Goal: Navigation & Orientation: Find specific page/section

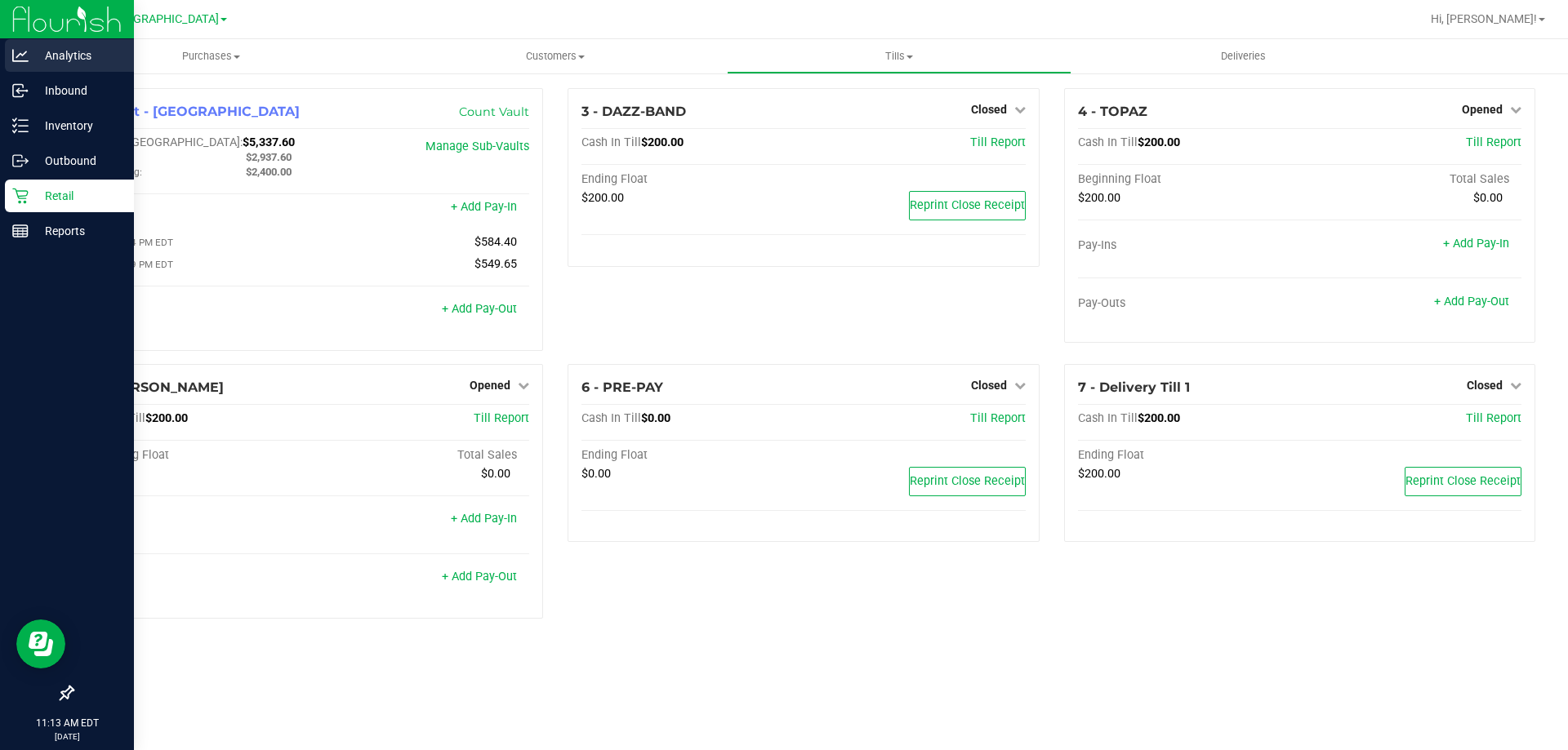
click at [36, 65] on div "Analytics" at bounding box center [70, 55] width 129 height 33
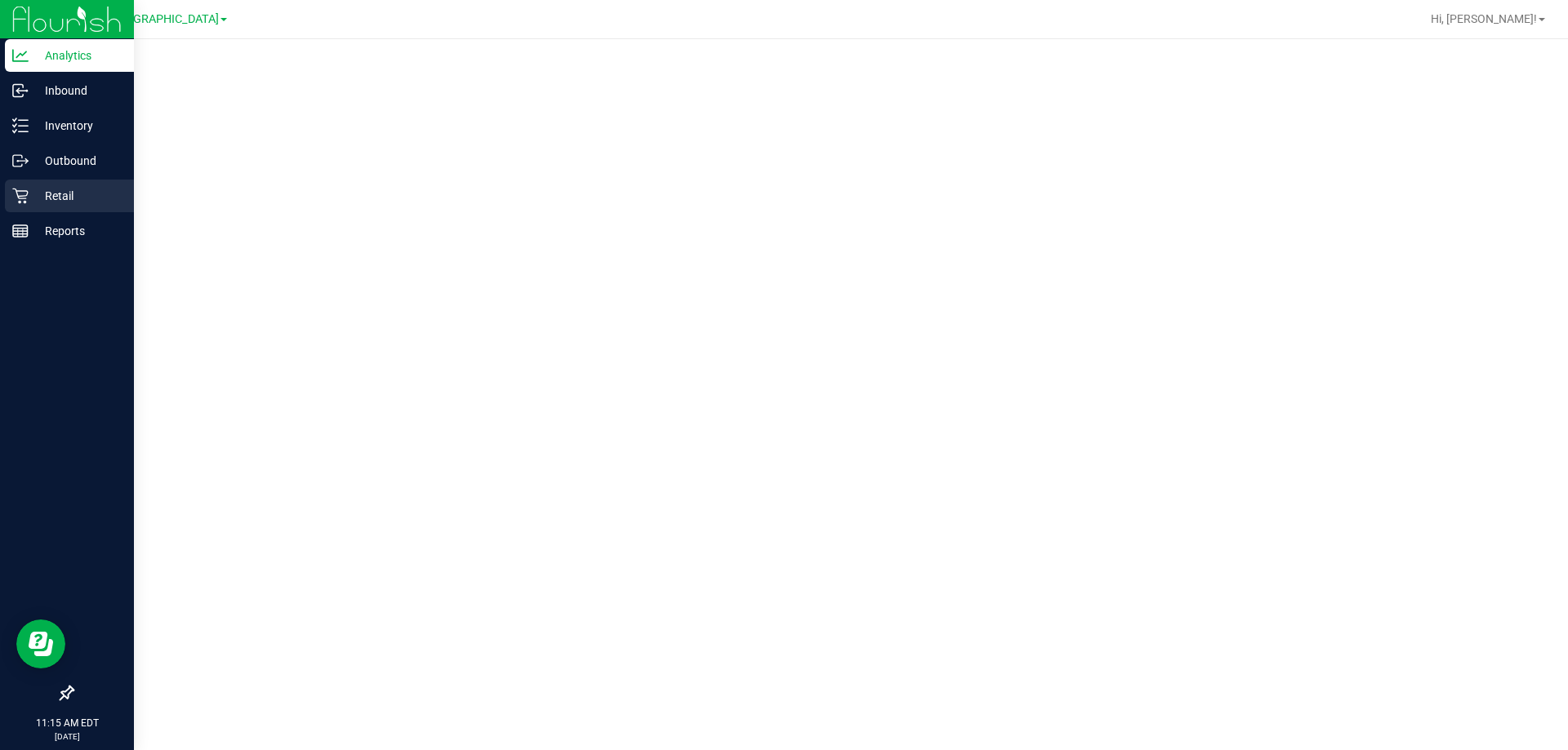
click at [24, 191] on icon at bounding box center [20, 196] width 15 height 15
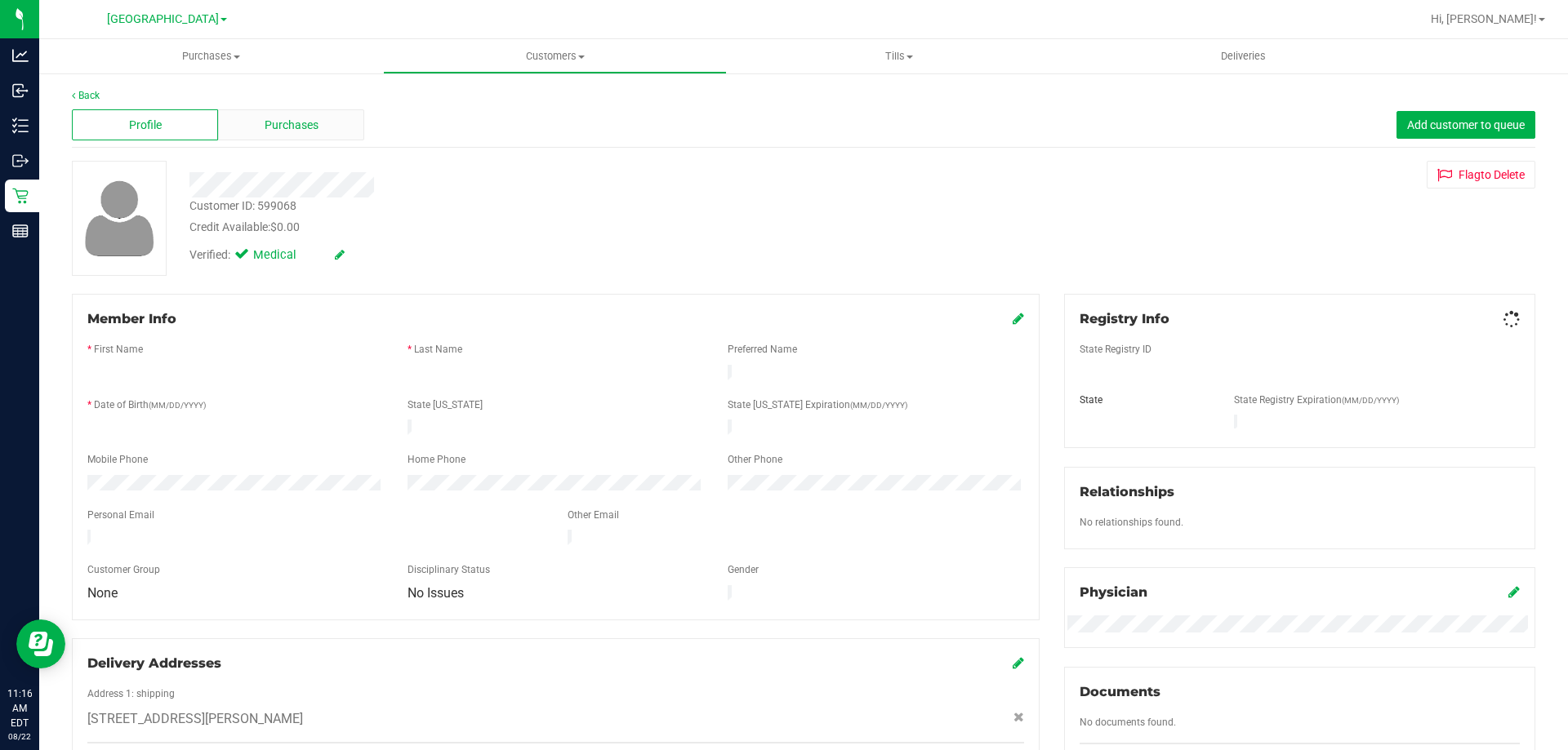
click at [306, 109] on div "Purchases" at bounding box center [291, 124] width 146 height 31
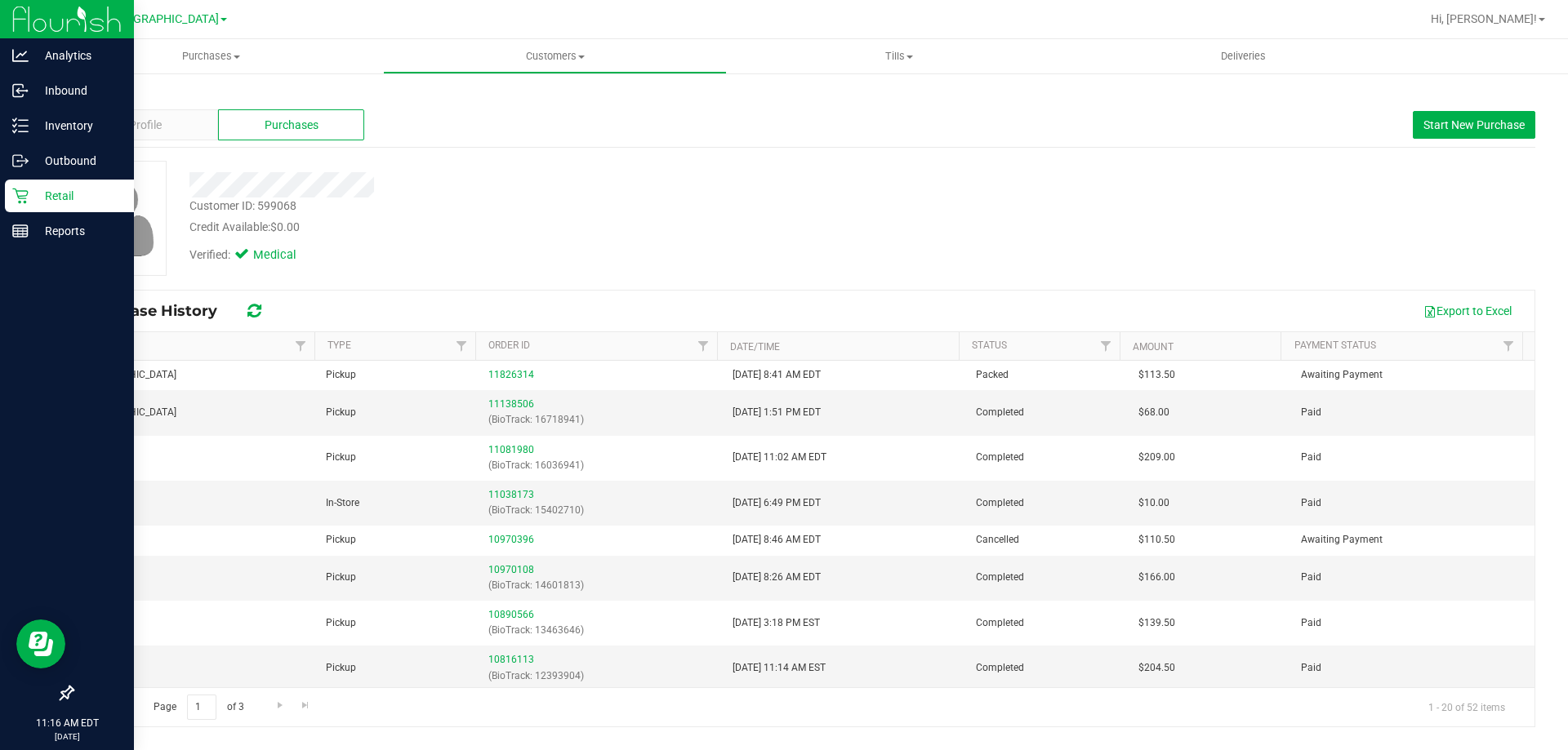
click at [24, 184] on div "Retail" at bounding box center [70, 195] width 129 height 33
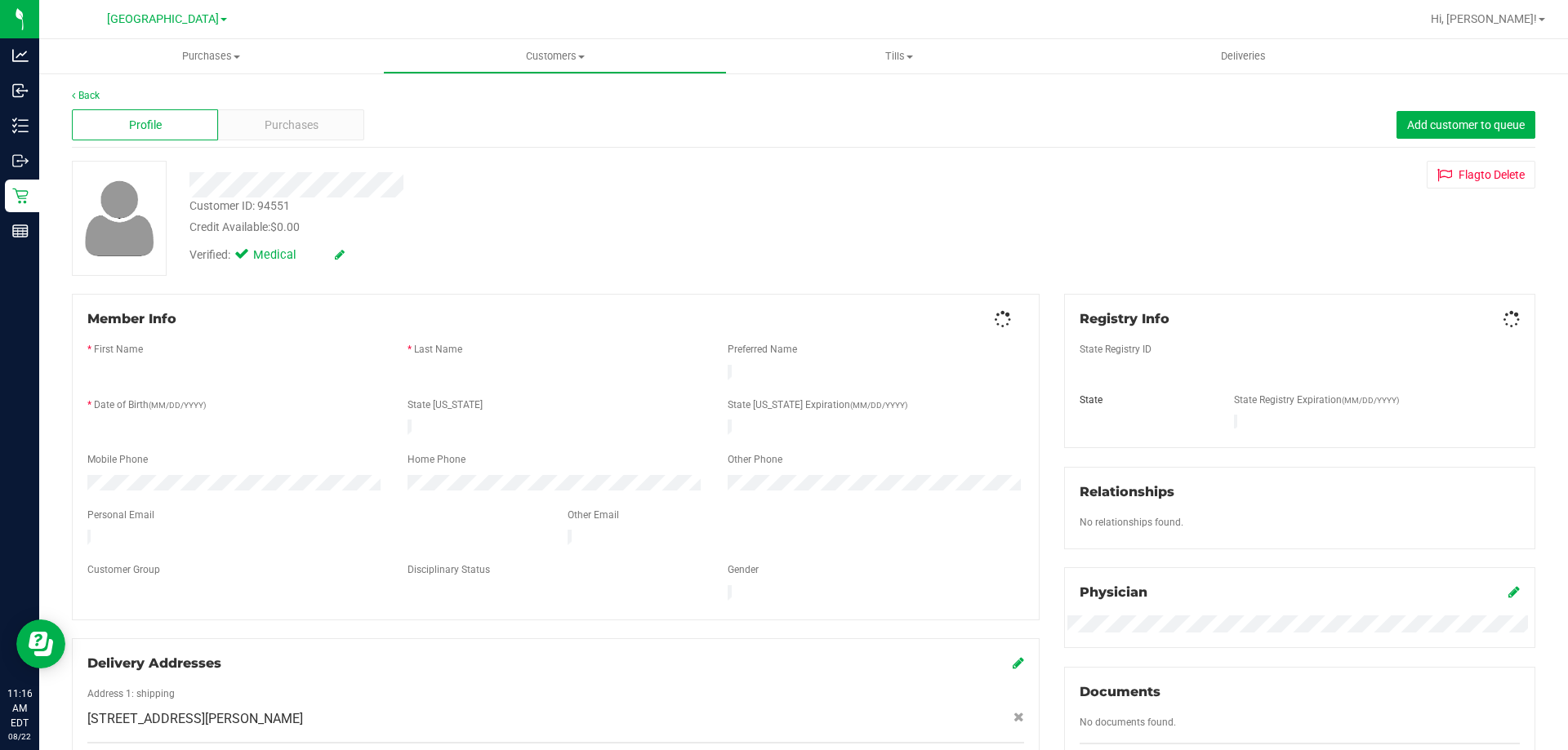
click at [316, 93] on div "Back" at bounding box center [804, 96] width 1464 height 15
click at [306, 110] on div "Purchases" at bounding box center [291, 124] width 146 height 31
click at [311, 167] on div at bounding box center [549, 180] width 744 height 37
click at [313, 143] on div "Profile Purchases Add customer to queue" at bounding box center [804, 126] width 1464 height 45
click at [316, 138] on div "Purchases" at bounding box center [291, 124] width 146 height 31
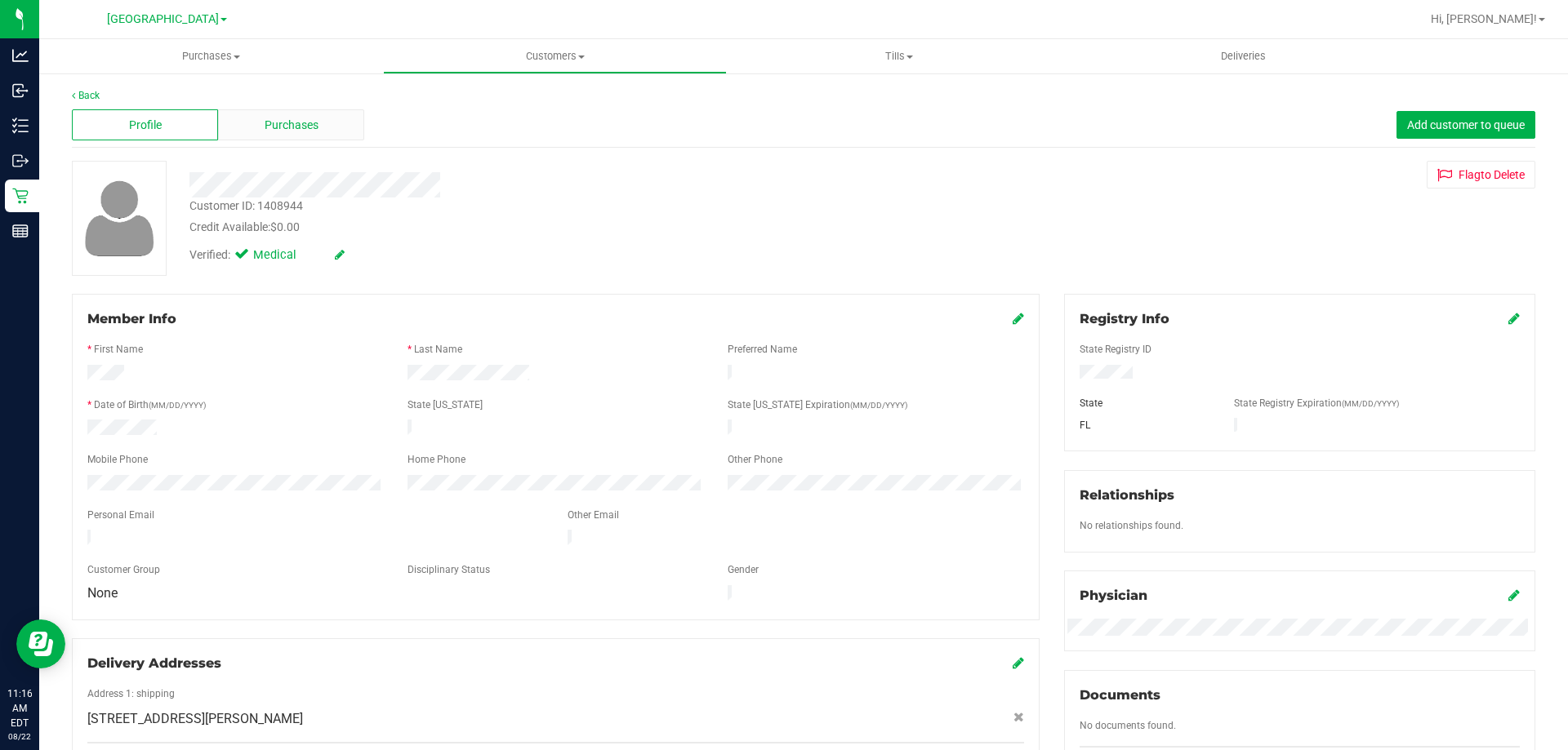
click at [299, 117] on span "Purchases" at bounding box center [291, 125] width 54 height 17
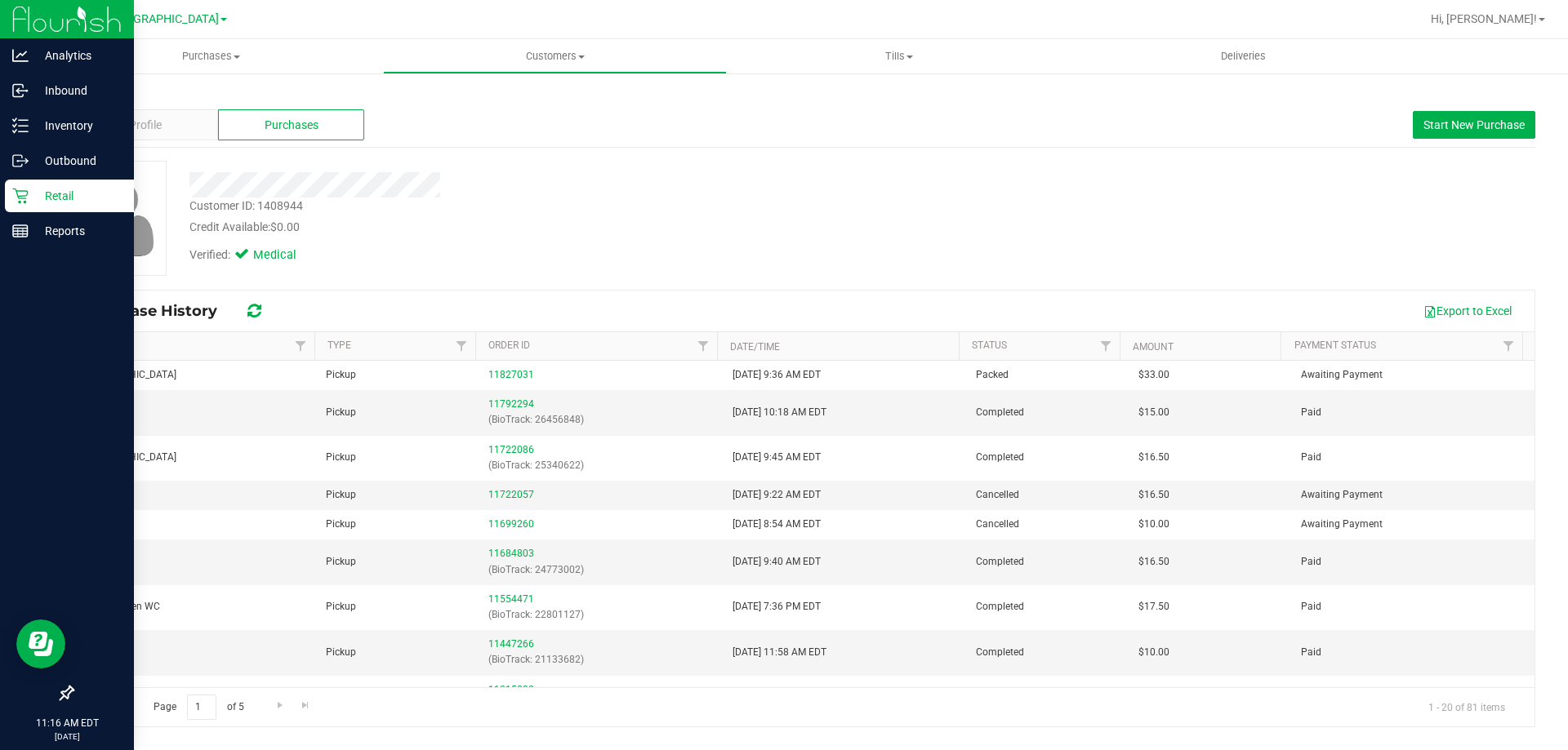
click at [24, 196] on icon at bounding box center [20, 196] width 15 height 15
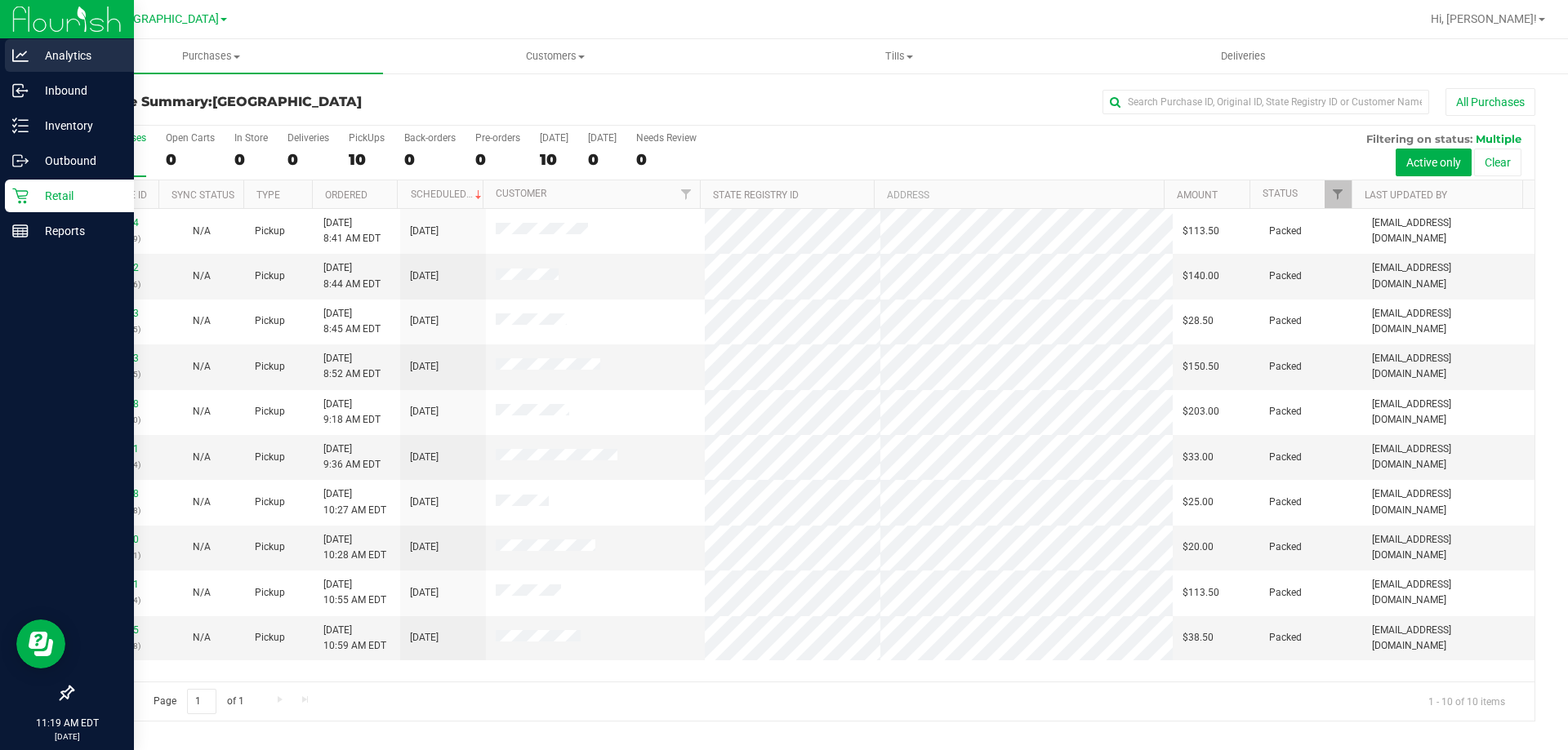
click at [13, 60] on icon at bounding box center [20, 55] width 16 height 13
